Goal: Find contact information: Find contact information

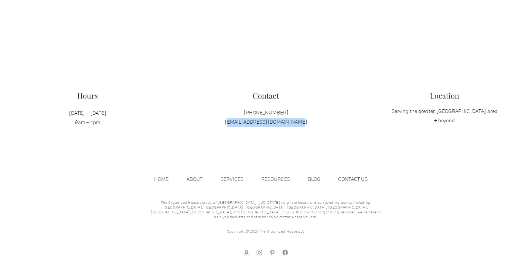
drag, startPoint x: 304, startPoint y: 120, endPoint x: 231, endPoint y: 120, distance: 73.1
click at [231, 120] on p "[PHONE_NUMBER] [EMAIL_ADDRESS][DOMAIN_NAME]" at bounding box center [265, 118] width 117 height 18
copy span "[EMAIL_ADDRESS][DOMAIN_NAME]"
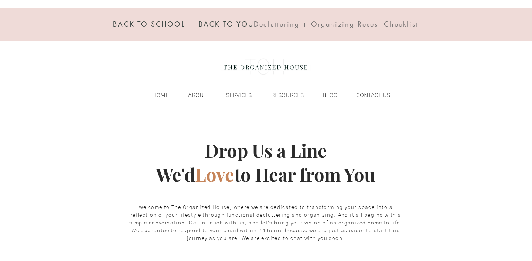
click at [195, 94] on p "ABOUT" at bounding box center [197, 95] width 26 height 11
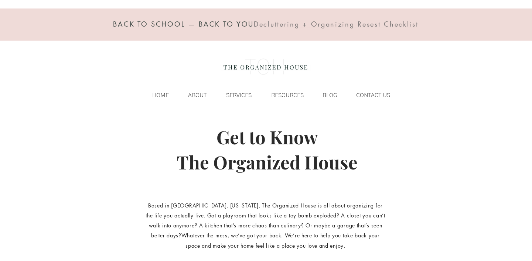
click at [234, 95] on p "SERVICES" at bounding box center [238, 95] width 33 height 11
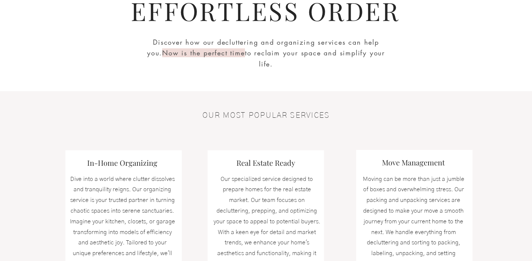
scroll to position [136, 0]
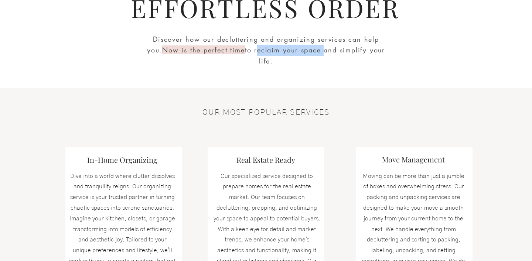
drag, startPoint x: 305, startPoint y: 50, endPoint x: 238, endPoint y: 50, distance: 66.8
click at [238, 50] on span "Discover how our decluttering and organizing services can help you. Now is the …" at bounding box center [266, 50] width 238 height 31
copy span "reclaim your space"
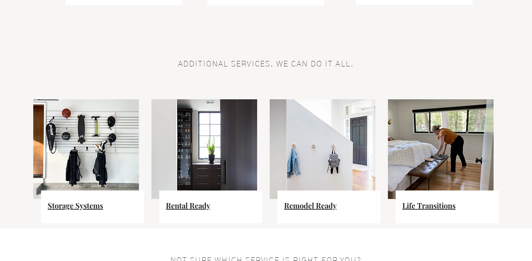
scroll to position [458, 0]
